Goal: Entertainment & Leisure: Consume media (video, audio)

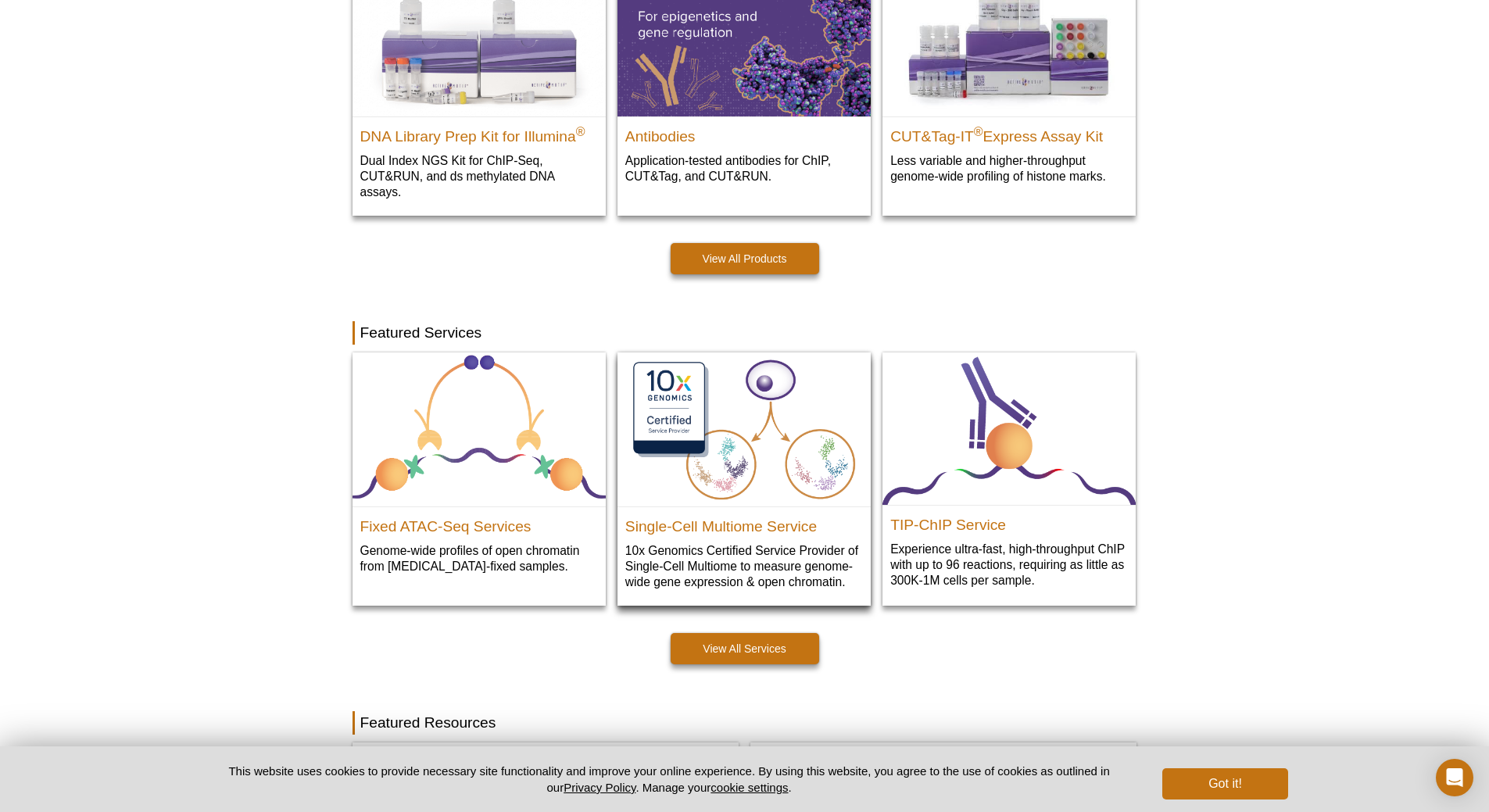
scroll to position [547, 0]
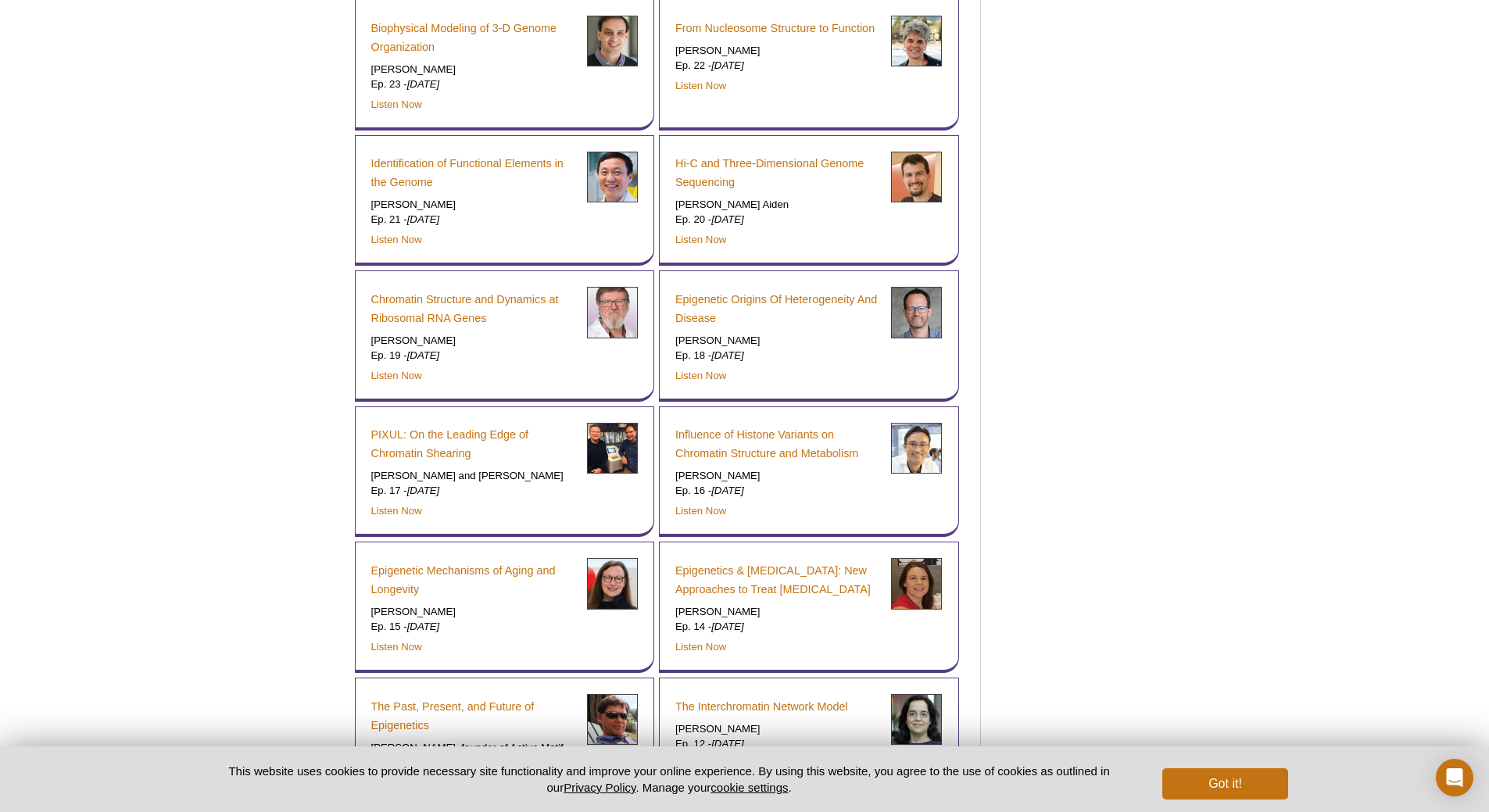
scroll to position [10856, 0]
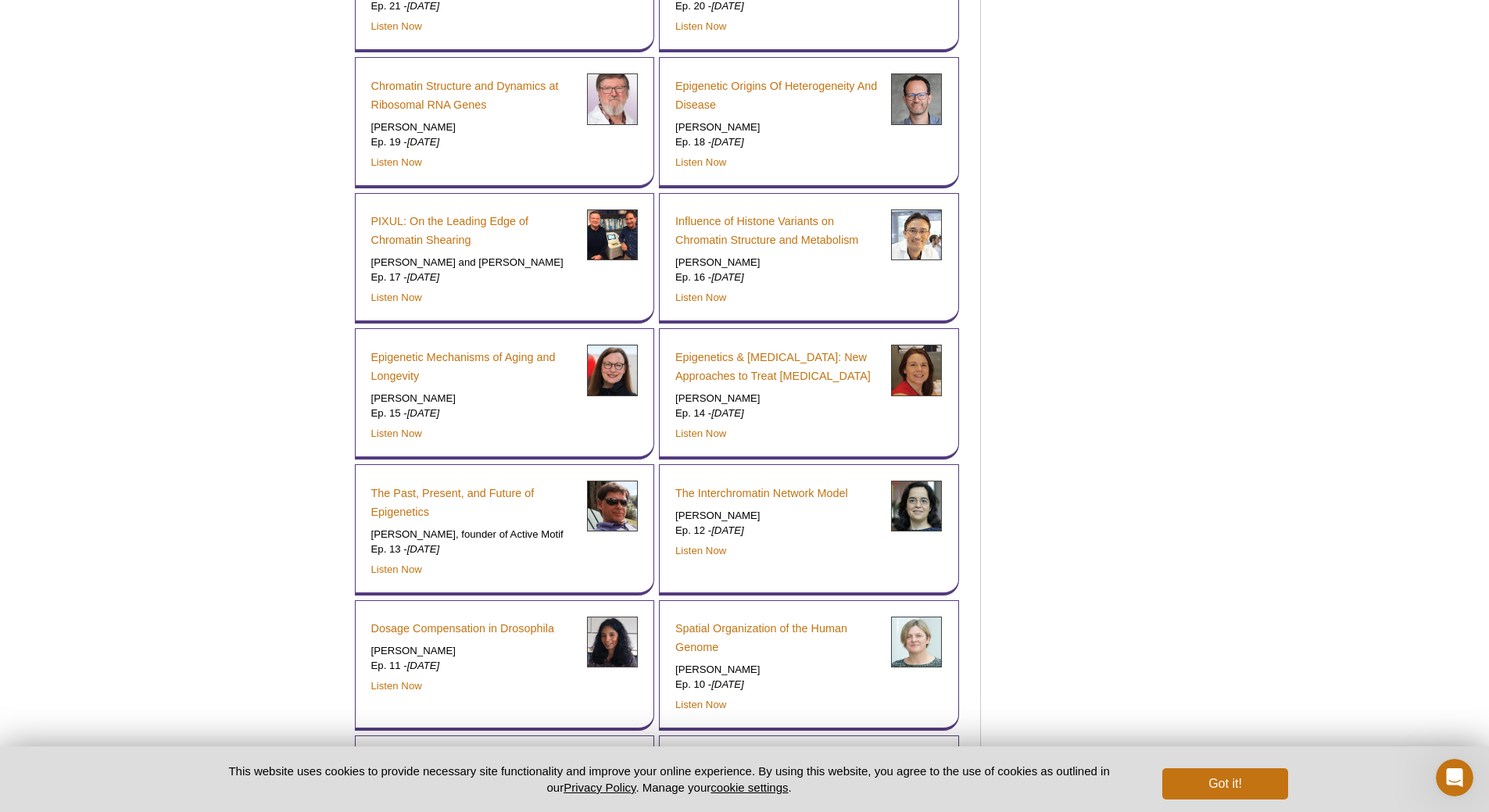
scroll to position [10075, 0]
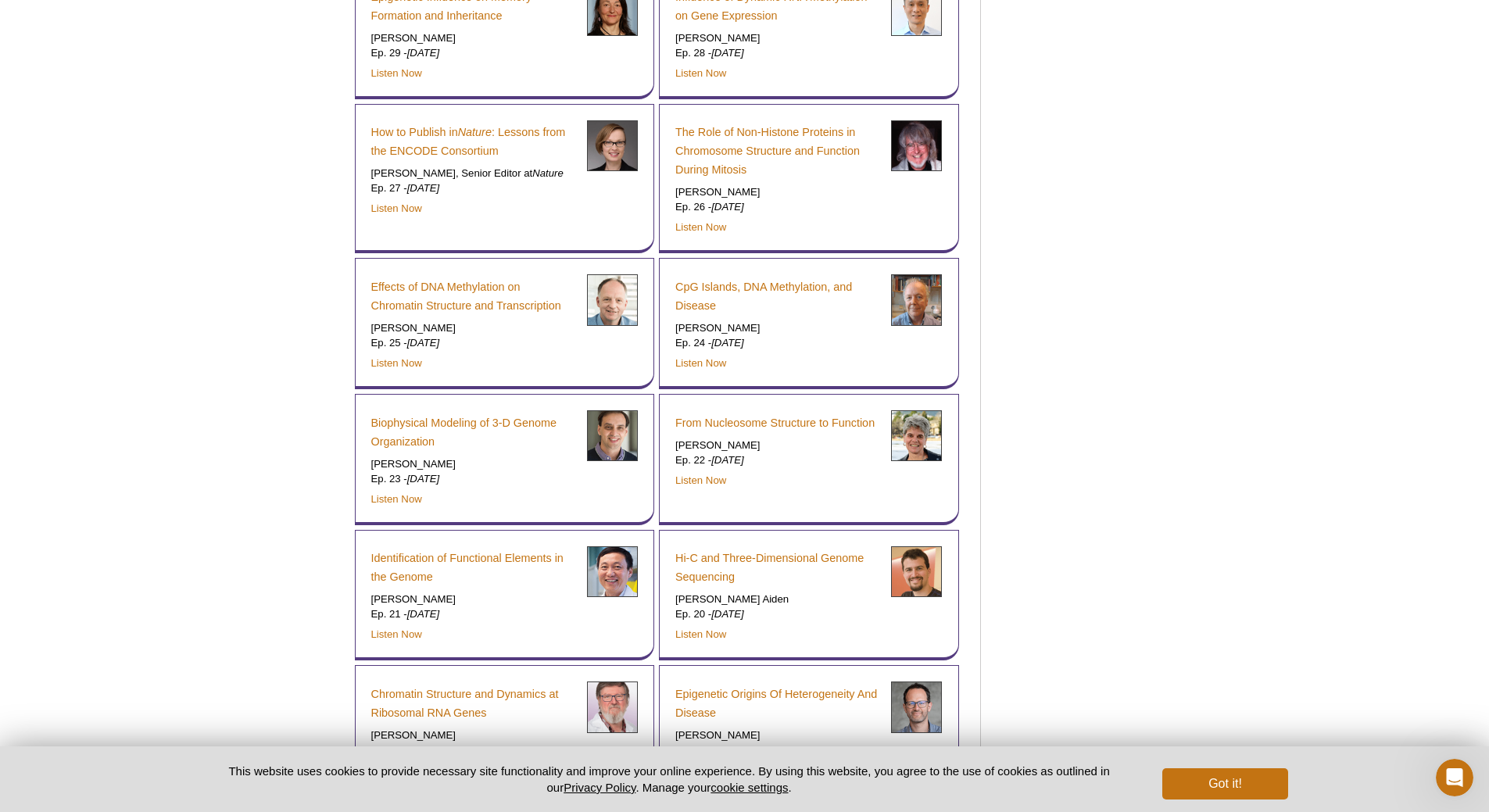
scroll to position [9607, 0]
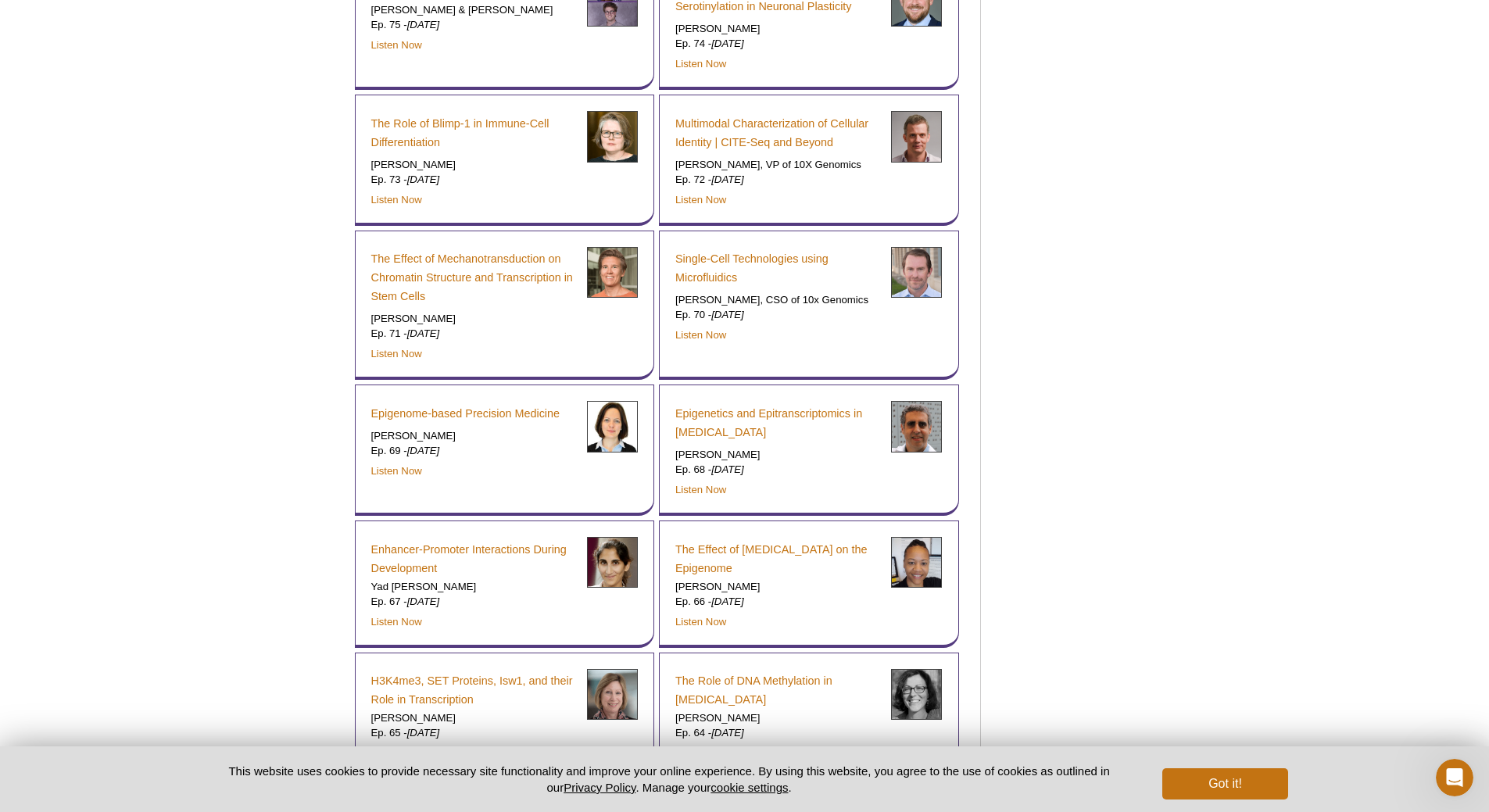
scroll to position [6325, 0]
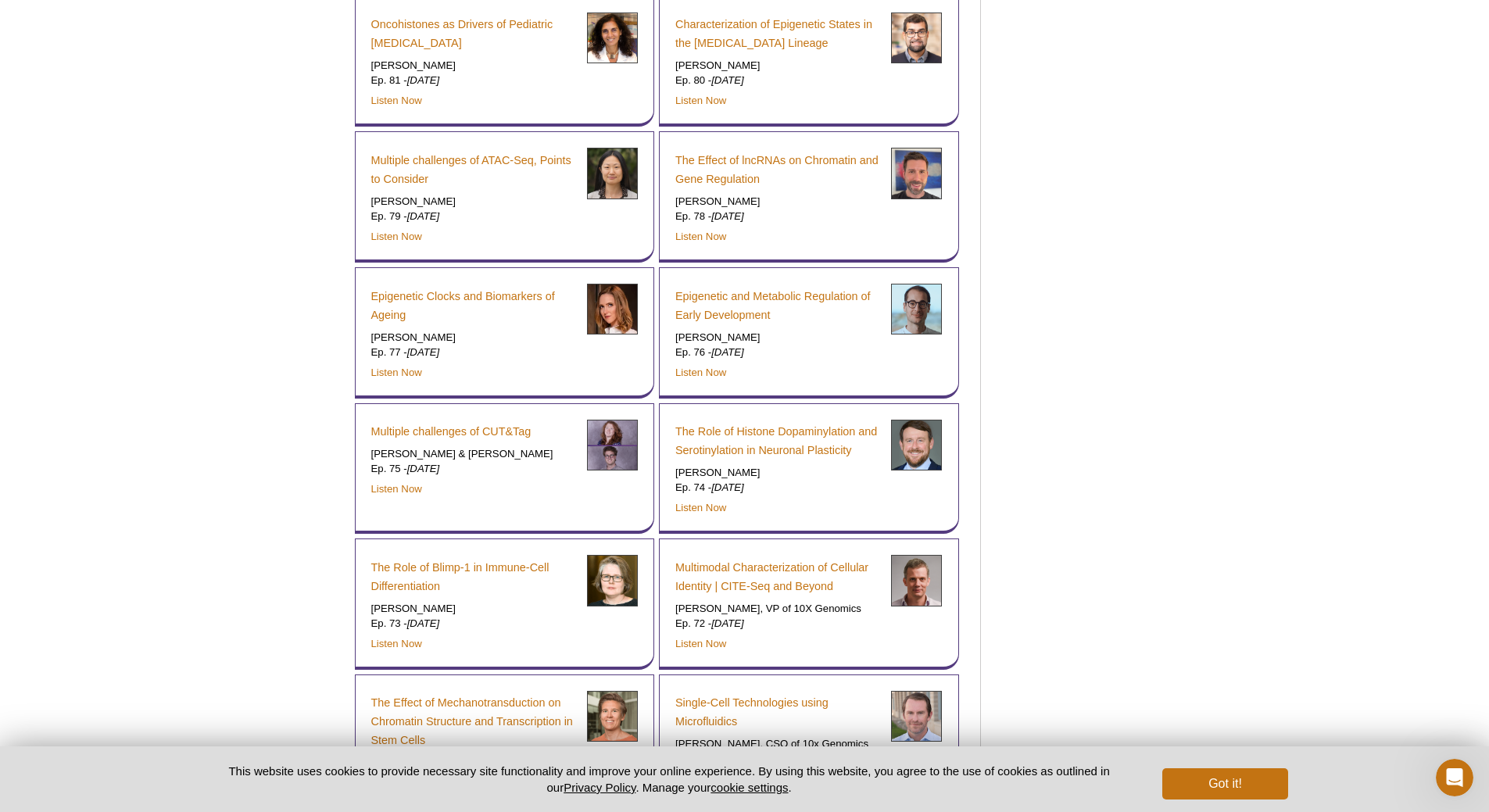
scroll to position [3368, 0]
